Goal: Task Accomplishment & Management: Complete application form

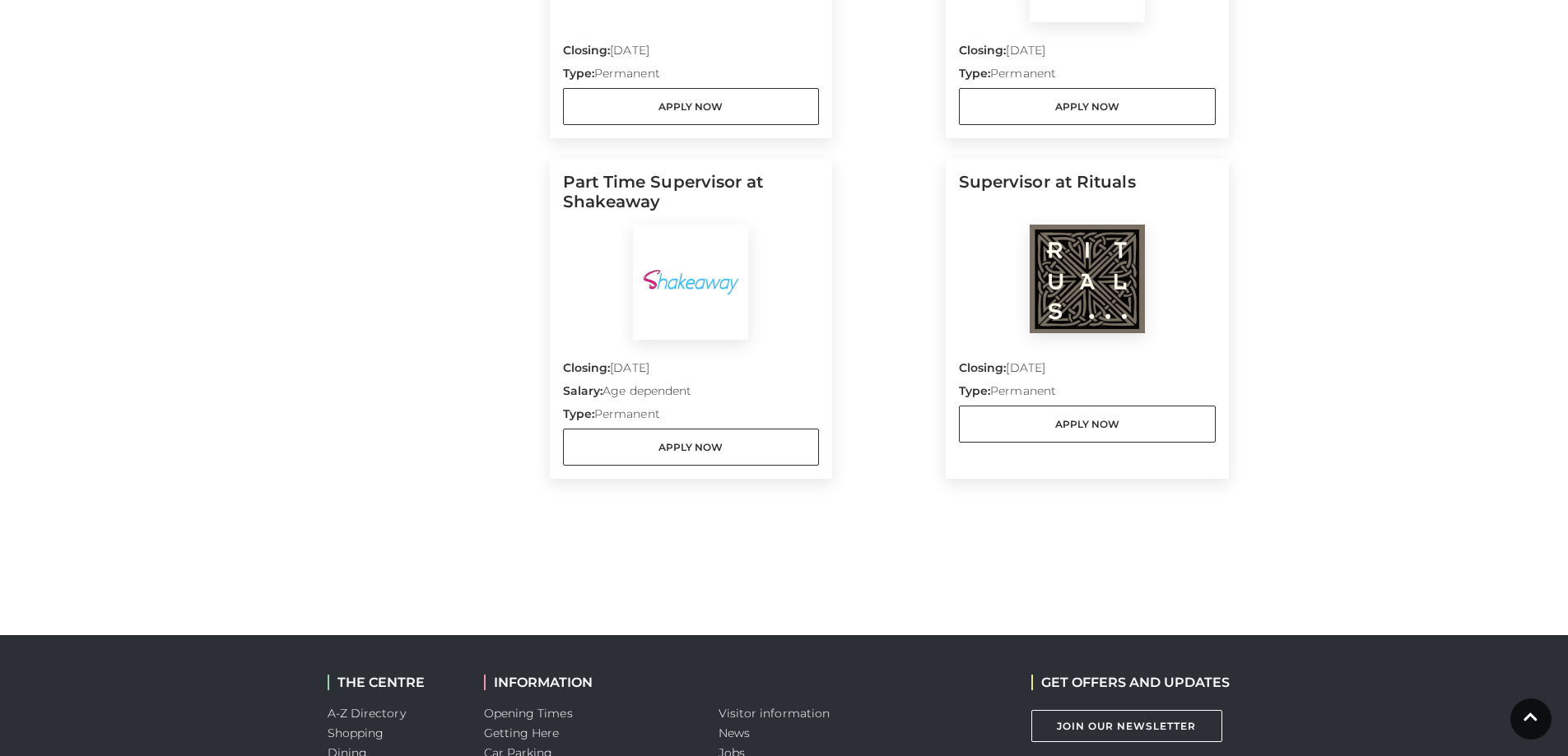
scroll to position [1398, 0]
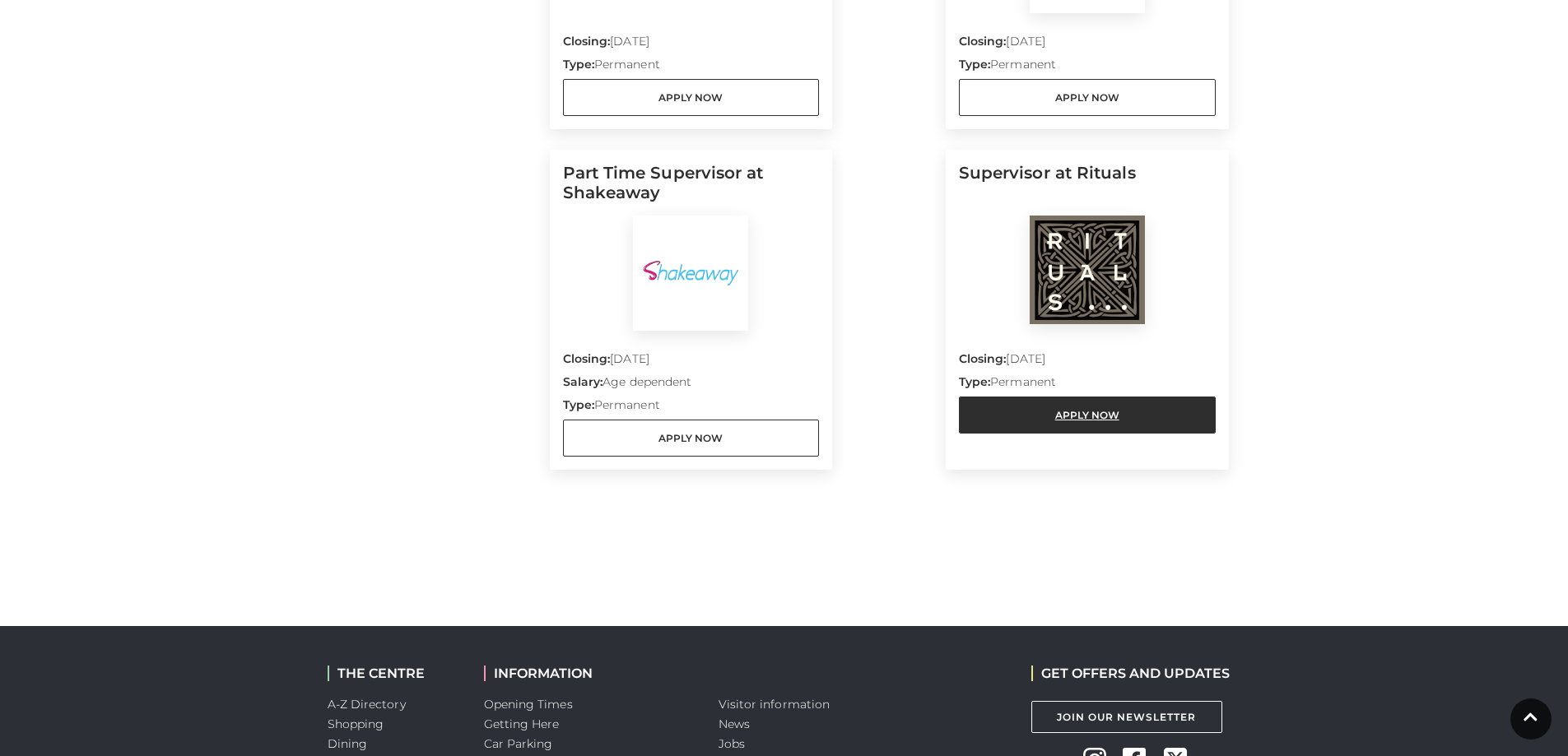
click at [1048, 424] on link "Apply Now" at bounding box center [1087, 414] width 257 height 37
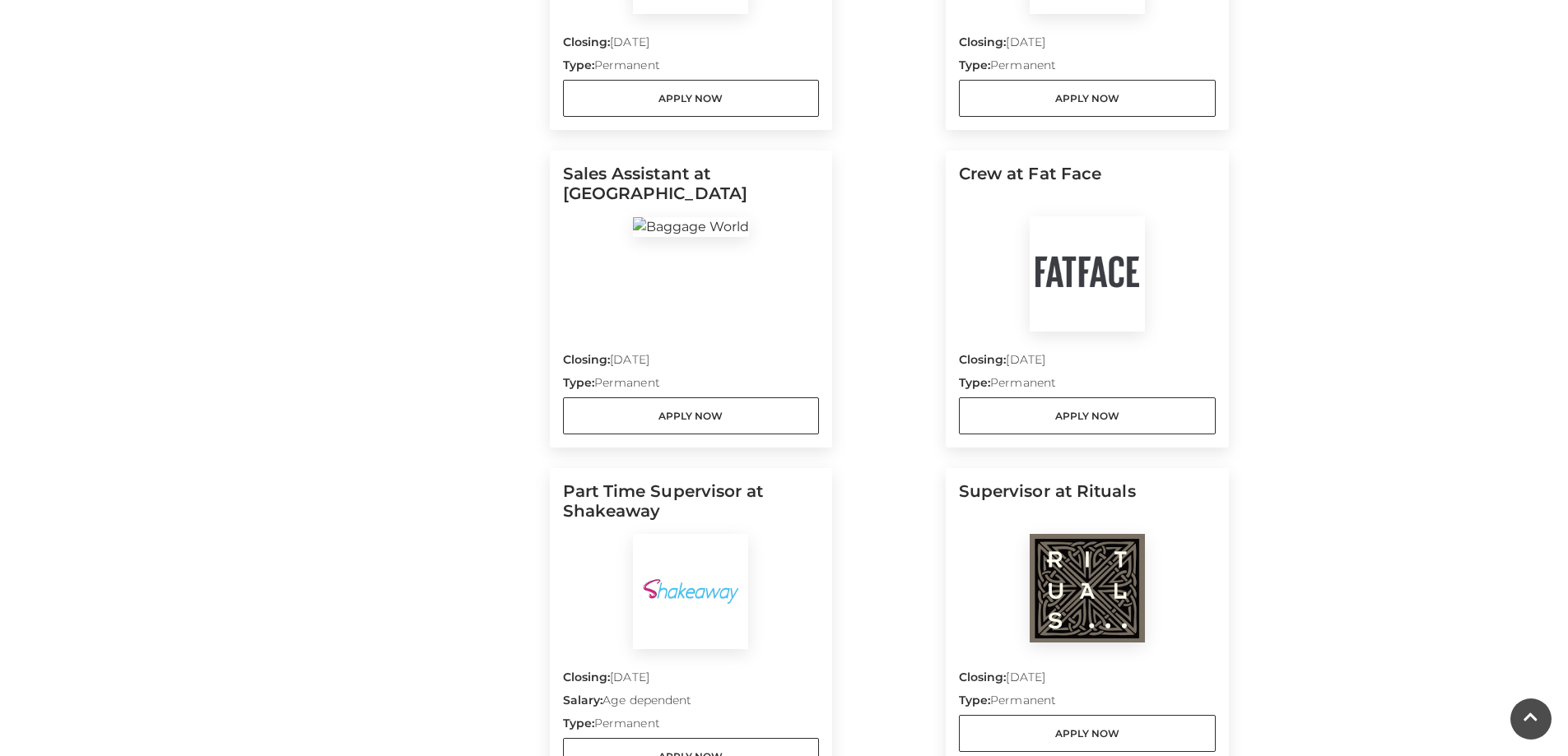
scroll to position [987, 0]
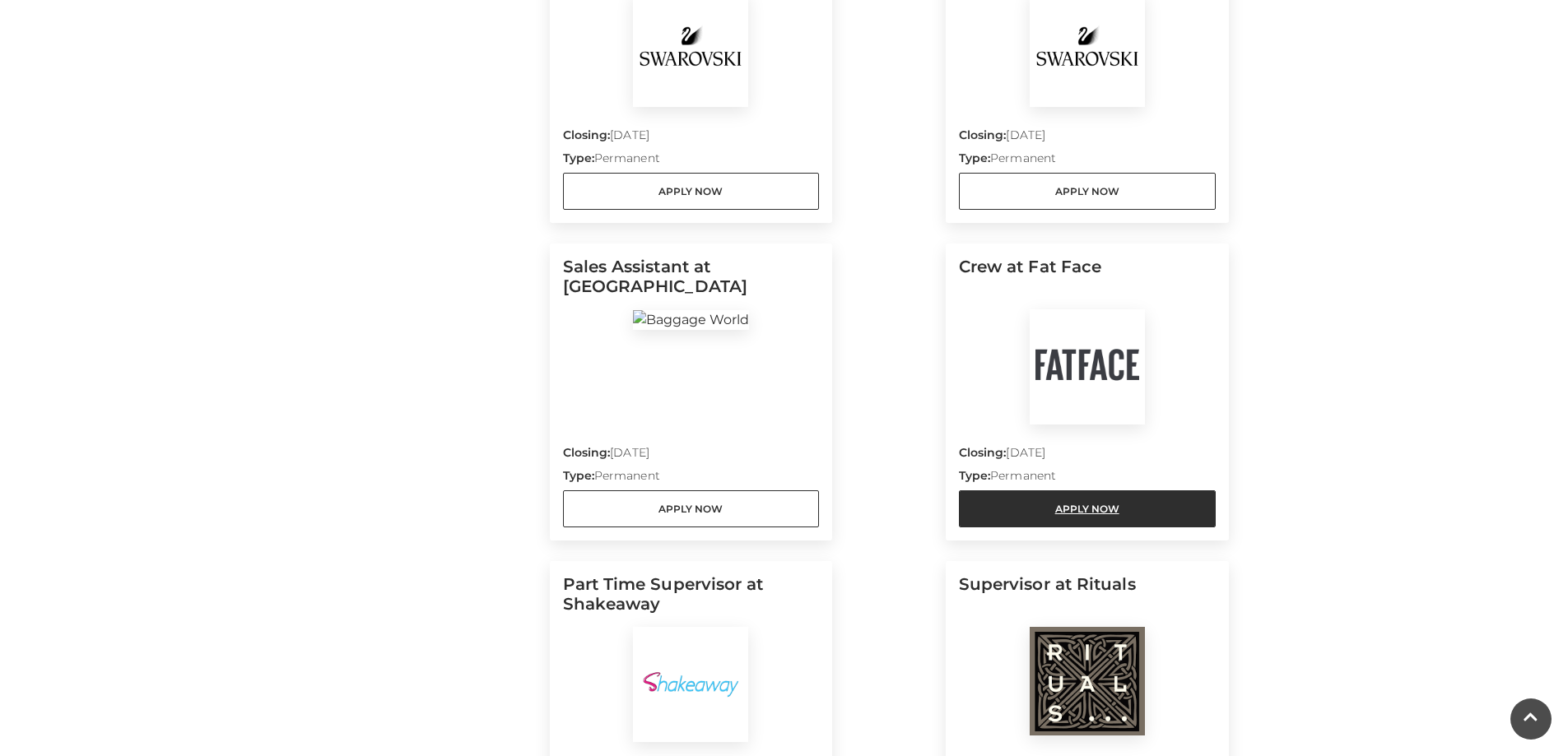
click at [1026, 508] on link "Apply Now" at bounding box center [1087, 509] width 257 height 37
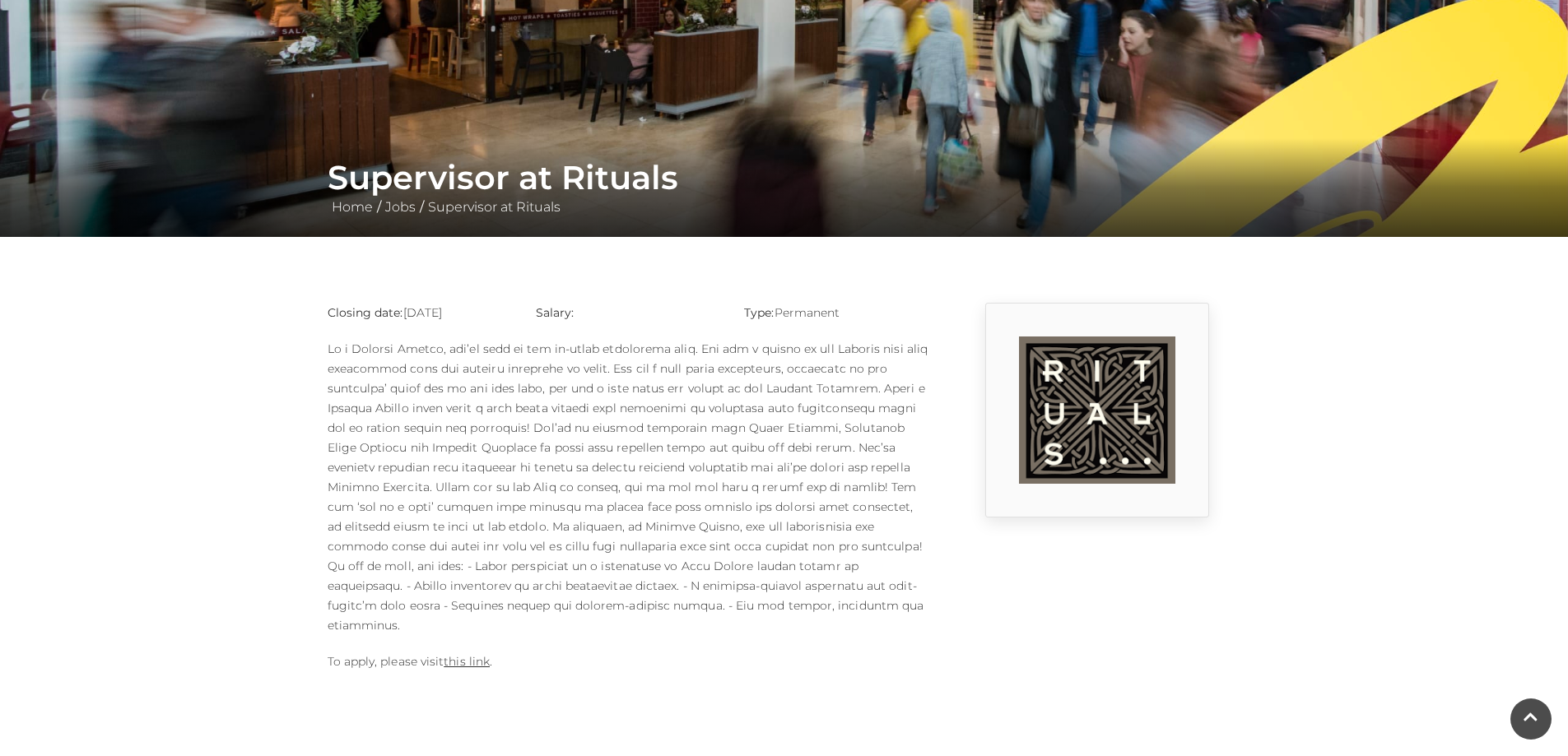
scroll to position [165, 0]
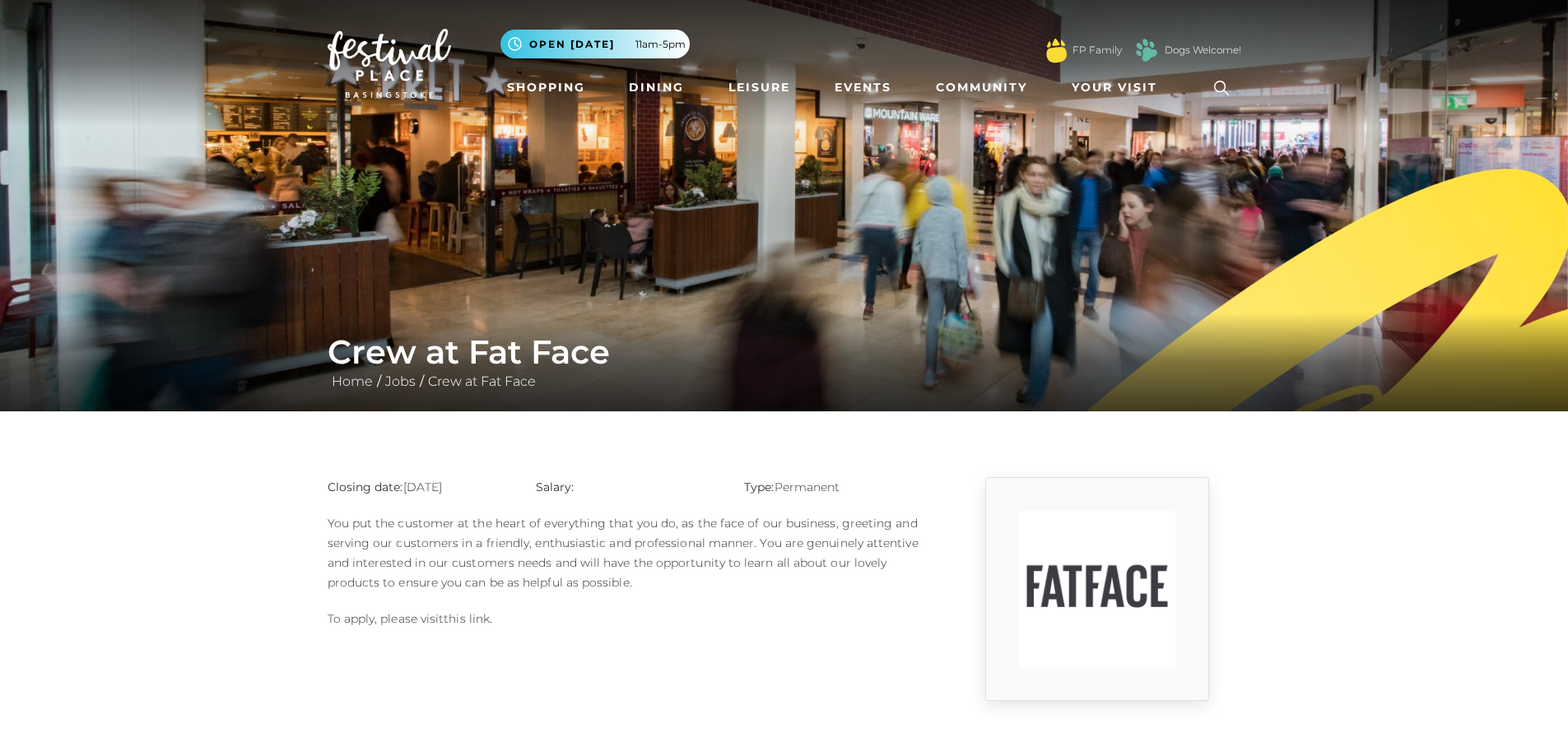
click at [458, 619] on link "this link" at bounding box center [467, 618] width 46 height 15
